Goal: Transaction & Acquisition: Subscribe to service/newsletter

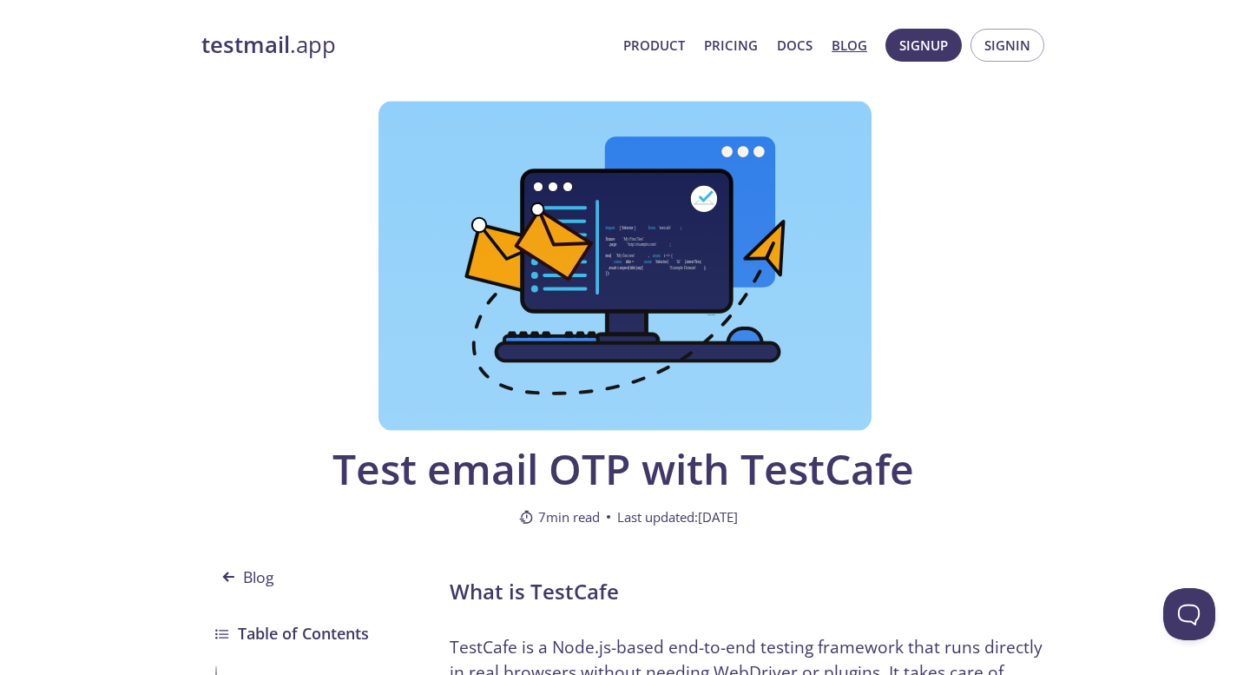
click at [933, 50] on span "Signup" at bounding box center [924, 45] width 49 height 23
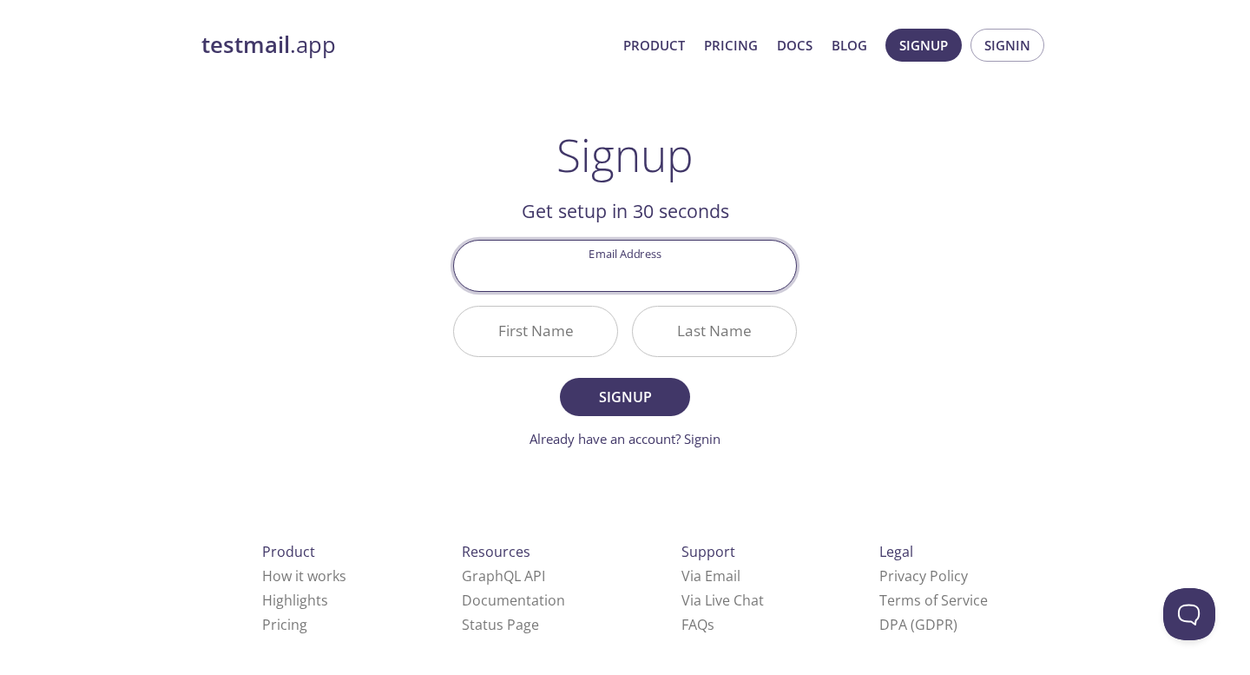
click at [676, 266] on input "Email Address" at bounding box center [625, 265] width 342 height 49
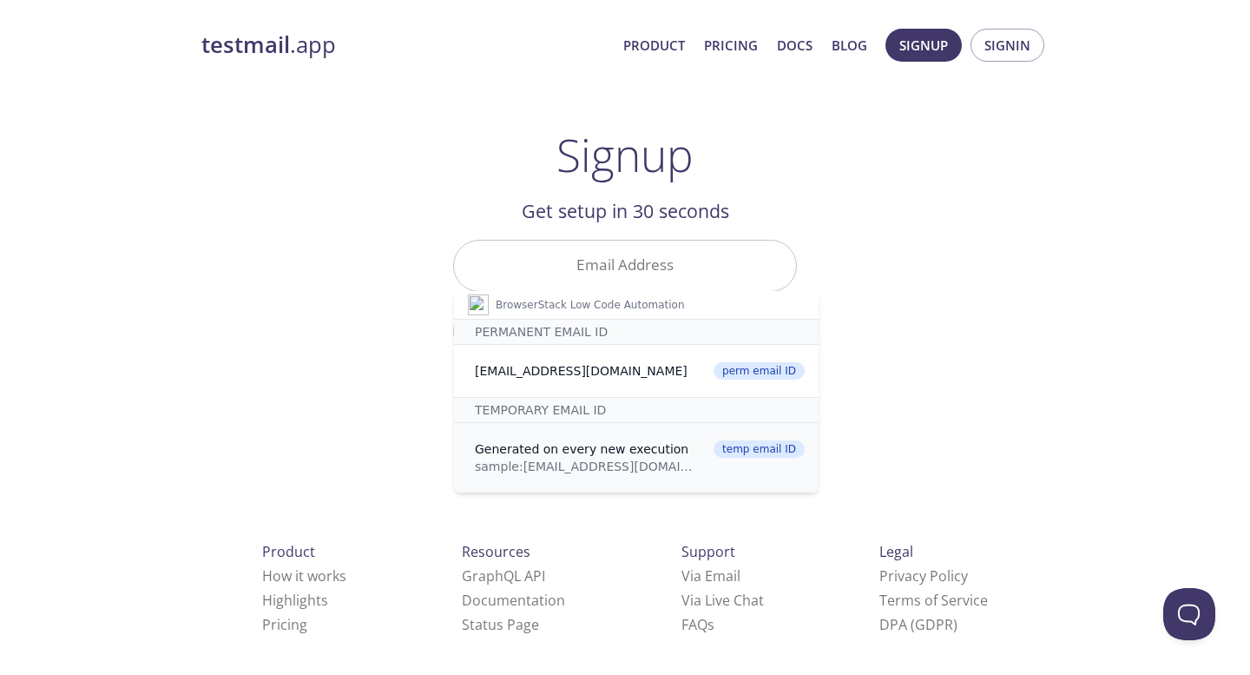
click at [559, 442] on div "Generated on every new execution" at bounding box center [589, 448] width 228 height 17
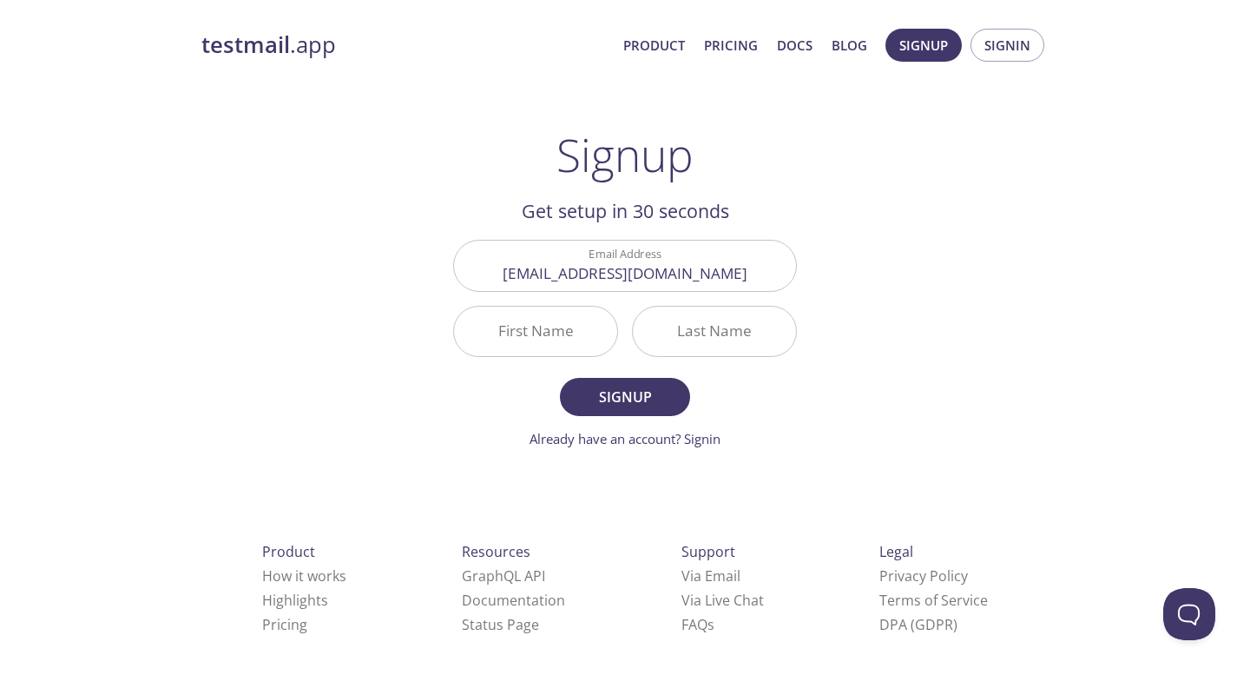
click at [529, 342] on input "First Name" at bounding box center [535, 331] width 163 height 49
type input "Bbb"
click at [670, 342] on input "Last Name" at bounding box center [714, 331] width 163 height 49
type input "nmm"
click at [640, 404] on span "Signup" at bounding box center [625, 397] width 92 height 24
